Goal: Task Accomplishment & Management: Manage account settings

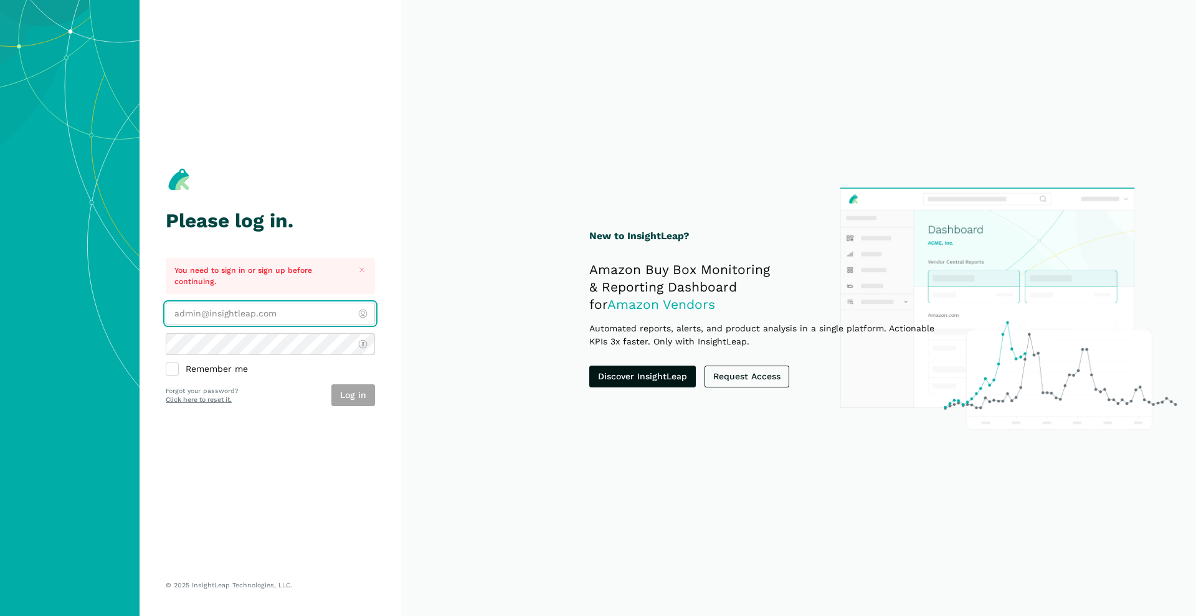
type input "[PERSON_NAME][EMAIL_ADDRESS][DOMAIN_NAME]"
click at [340, 393] on button "Log in" at bounding box center [353, 395] width 44 height 22
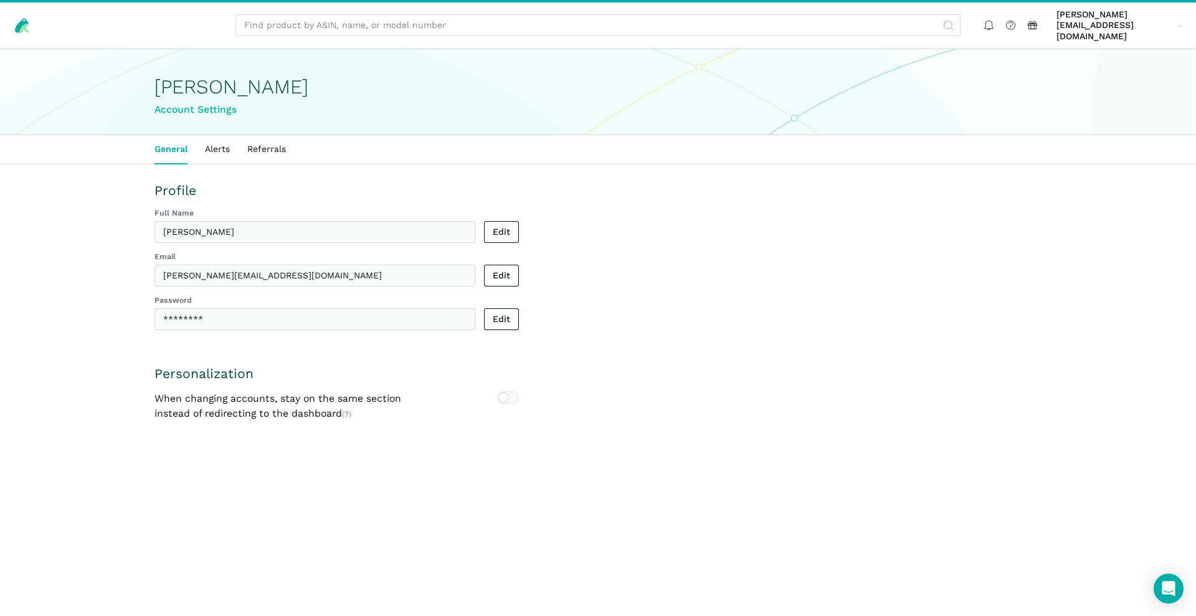
click at [905, 266] on div "Profile Full Name [PERSON_NAME] Edit Email [PERSON_NAME][EMAIL_ADDRESS][DOMAIN_…" at bounding box center [597, 302] width 887 height 240
click at [1187, 21] on link "[PERSON_NAME][EMAIL_ADDRESS][DOMAIN_NAME] abigail@...[DOMAIN_NAME]" at bounding box center [1119, 25] width 135 height 37
click at [1151, 58] on link "Settings" at bounding box center [1134, 70] width 105 height 24
click at [374, 295] on div "Password ********" at bounding box center [314, 312] width 321 height 35
click at [217, 140] on link "Alerts" at bounding box center [217, 149] width 42 height 29
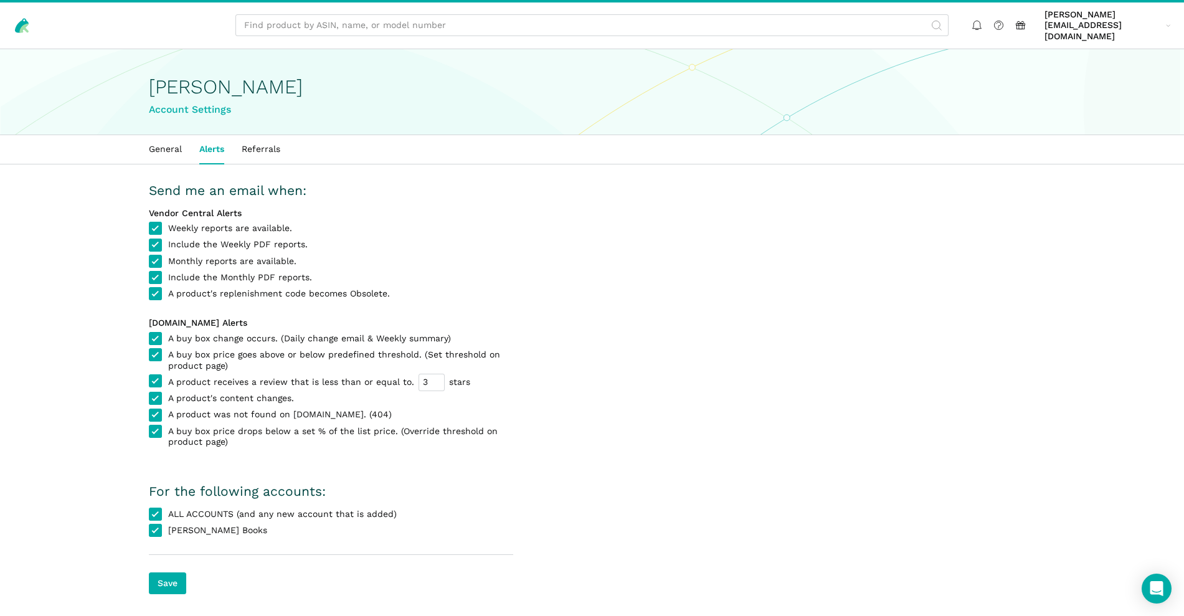
scroll to position [2, 0]
click at [188, 331] on span "A buy box change occurs. (Daily change email & Weekly summary)" at bounding box center [309, 336] width 283 height 11
click at [149, 331] on input "A buy box change occurs. (Daily change email & Weekly summary)" at bounding box center [149, 331] width 1 height 1
checkbox input "false"
click at [186, 347] on span "A buy box price goes above or below predefined threshold. (Set threshold on pro…" at bounding box center [340, 358] width 345 height 22
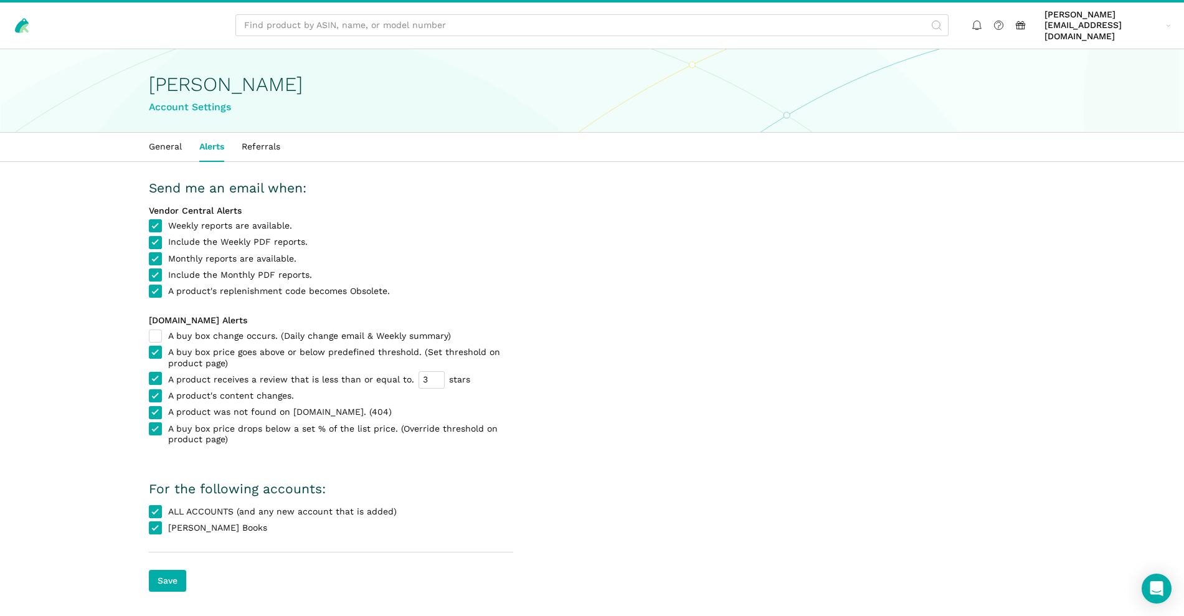
click at [149, 347] on input "A buy box price goes above or below predefined threshold. (Set threshold on pro…" at bounding box center [149, 347] width 1 height 1
checkbox input "false"
click at [185, 374] on span "A product receives a review that is less than or equal to. 3 stars" at bounding box center [319, 379] width 302 height 13
click at [149, 374] on input "A product receives a review that is less than or equal to. 3 stars" at bounding box center [149, 373] width 1 height 1
checkbox input "false"
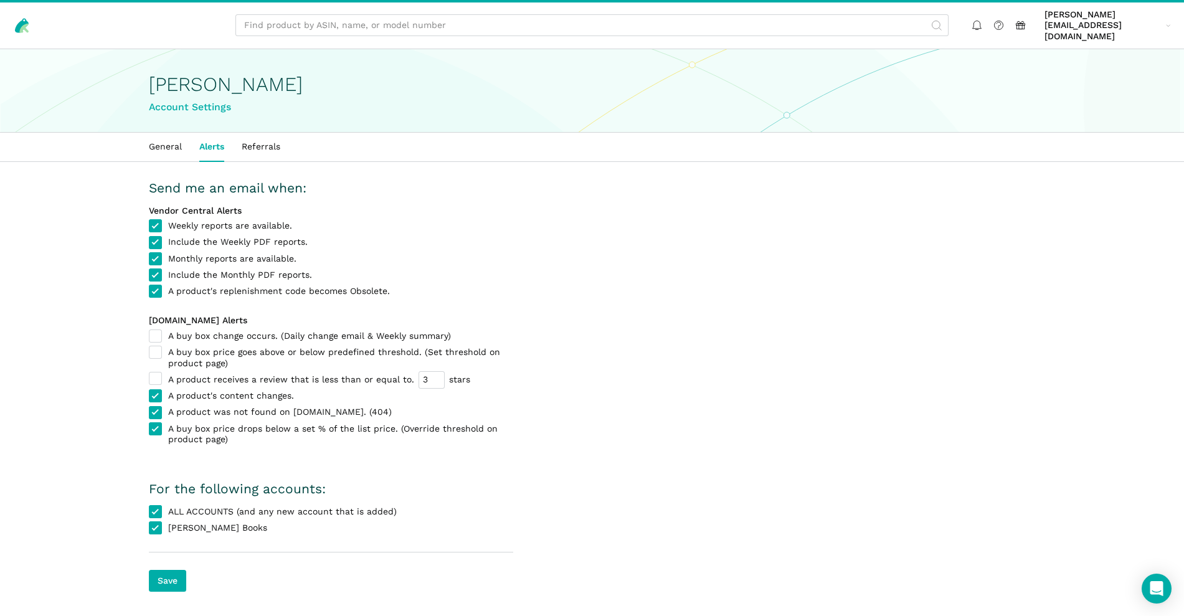
click at [184, 392] on div "Amazon.com Alerts A buy box change occurs. (Daily change email & Weekly summary…" at bounding box center [331, 380] width 364 height 130
click at [185, 391] on span "A product's content changes." at bounding box center [231, 396] width 126 height 11
click at [149, 391] on input "A product's content changes." at bounding box center [149, 391] width 1 height 1
checkbox input "false"
click at [185, 407] on span "A product was not found on [DOMAIN_NAME]. (404)" at bounding box center [280, 412] width 224 height 11
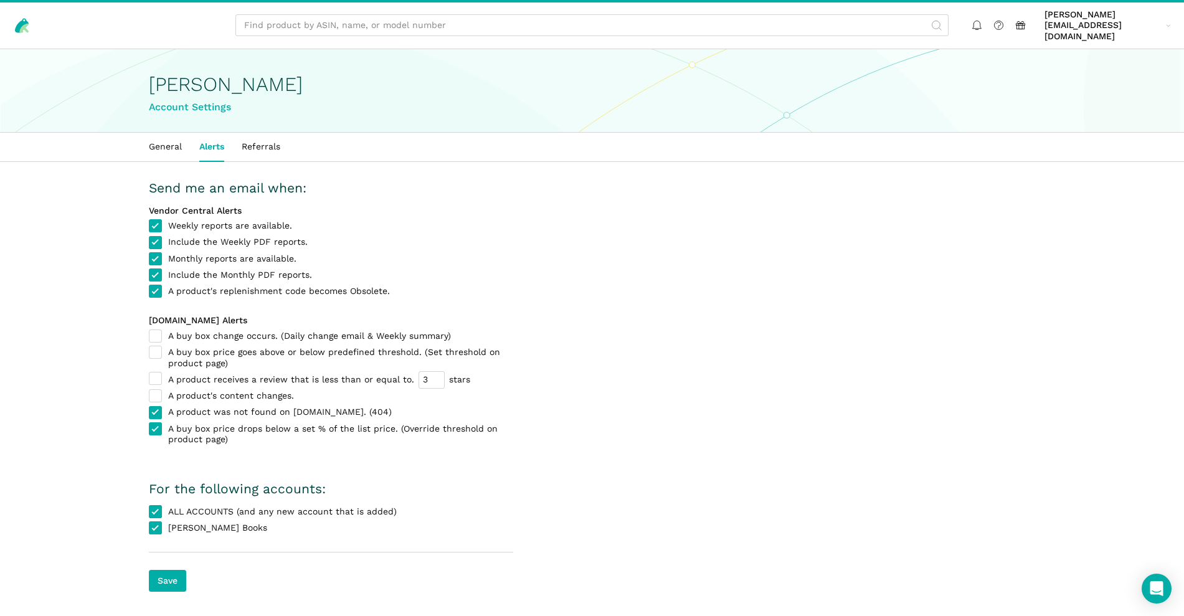
click at [149, 407] on input "A product was not found on [DOMAIN_NAME]. (404)" at bounding box center [149, 407] width 1 height 1
checkbox input "false"
click at [185, 424] on span "A buy box price drops below a set % of the list price. (Override threshold on p…" at bounding box center [340, 435] width 345 height 22
click at [149, 424] on input "A buy box price drops below a set % of the list price. (Override threshold on p…" at bounding box center [149, 424] width 1 height 1
checkbox input "false"
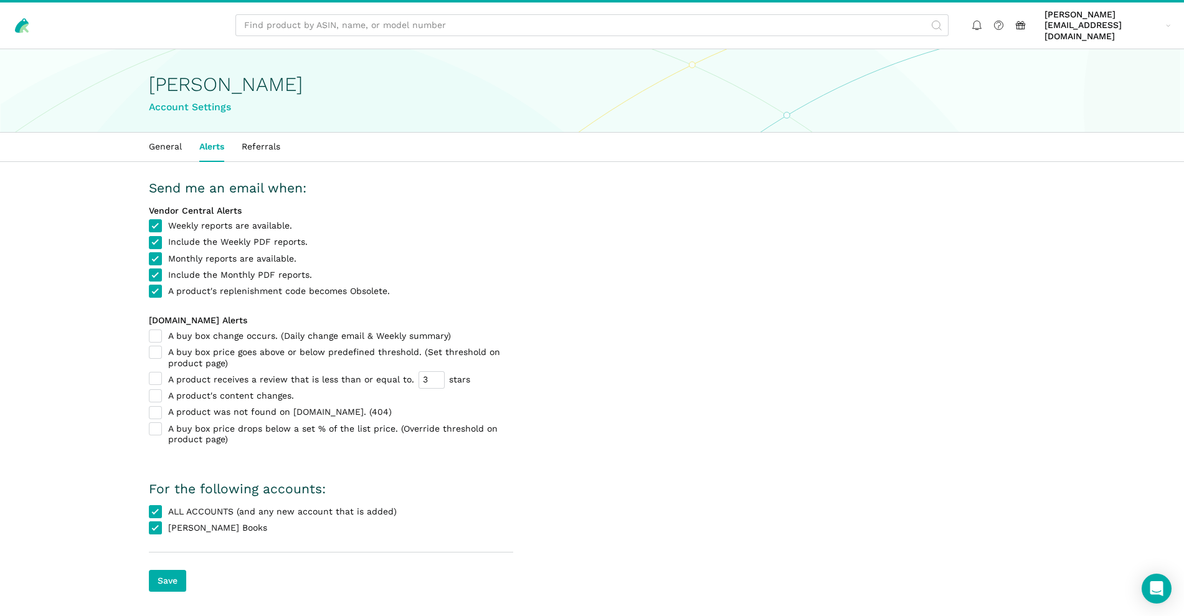
click at [158, 286] on label "A product's replenishment code becomes Obsolete." at bounding box center [331, 292] width 364 height 12
click at [149, 286] on input "A product's replenishment code becomes Obsolete." at bounding box center [149, 286] width 1 height 1
click at [158, 286] on label "A product's replenishment code becomes Obsolete." at bounding box center [331, 292] width 364 height 12
click at [149, 286] on input "A product's replenishment code becomes Obsolete." at bounding box center [149, 286] width 1 height 1
click at [158, 286] on label "A product's replenishment code becomes Obsolete." at bounding box center [331, 292] width 364 height 12
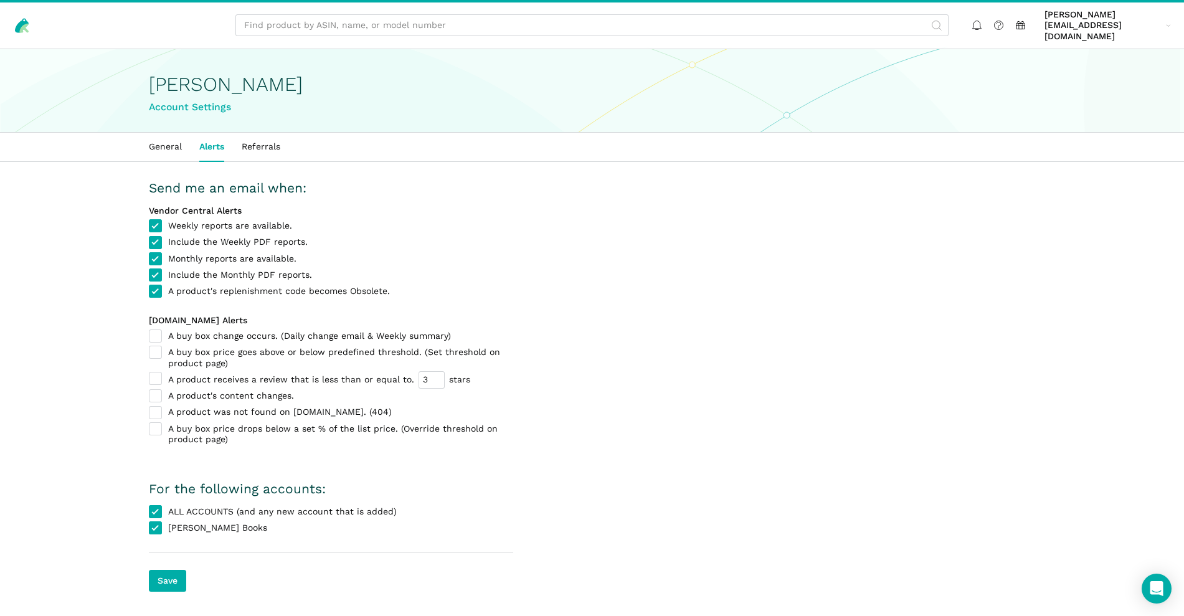
click at [149, 286] on input "A product's replenishment code becomes Obsolete." at bounding box center [149, 286] width 1 height 1
checkbox input "false"
click at [174, 572] on input "Save" at bounding box center [167, 581] width 37 height 22
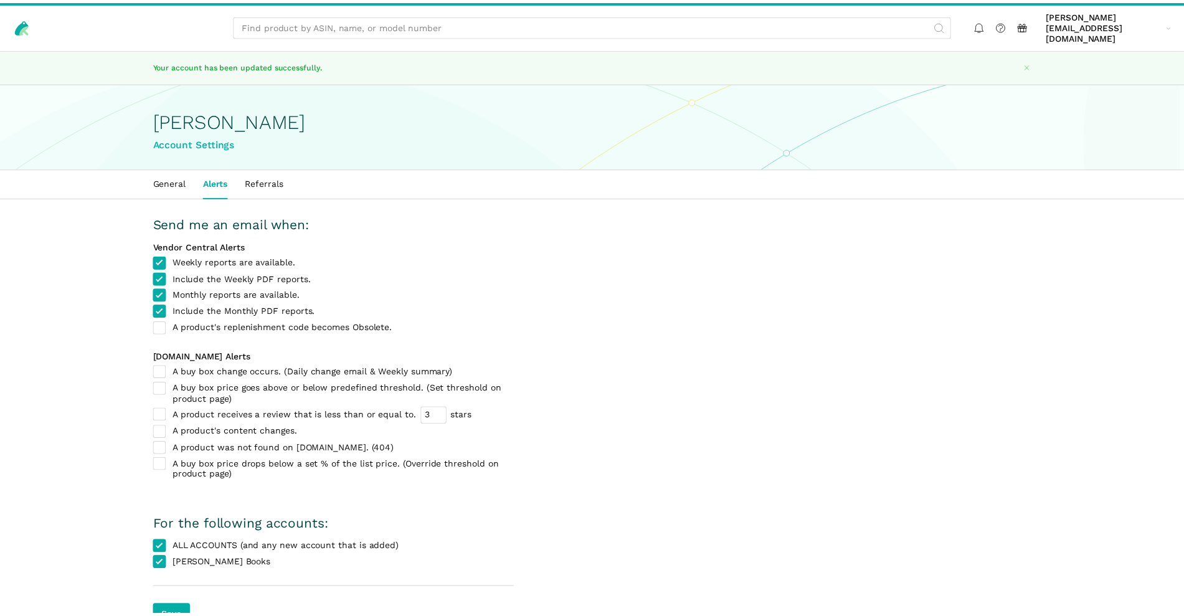
scroll to position [36, 0]
